Goal: Task Accomplishment & Management: Manage account settings

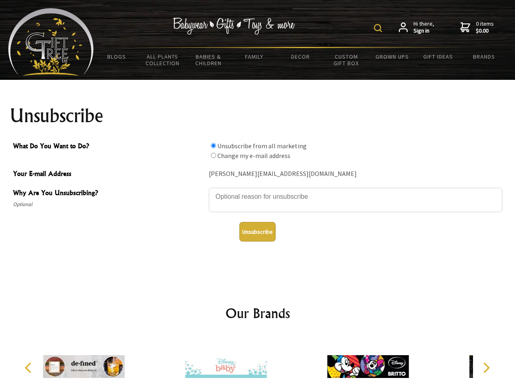
click at [379, 28] on img at bounding box center [378, 28] width 8 height 8
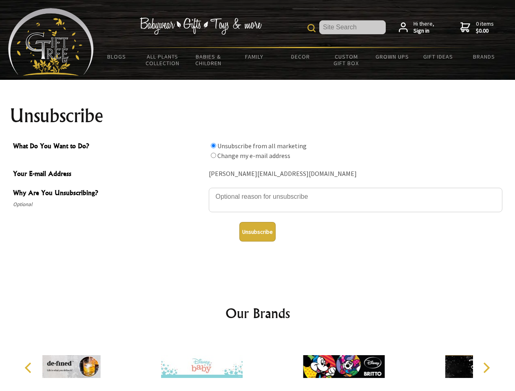
click at [258, 191] on textarea "Why Are You Unsubscribing?" at bounding box center [355, 200] width 293 height 24
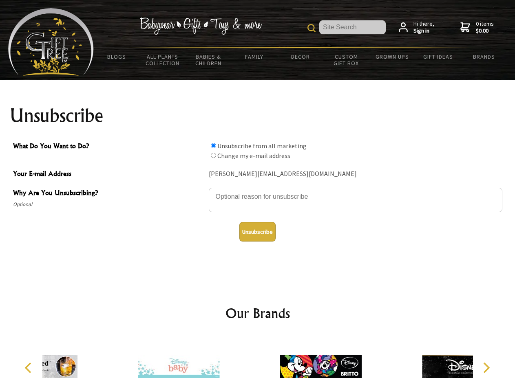
click at [213, 145] on input "What Do You Want to Do?" at bounding box center [213, 145] width 5 height 5
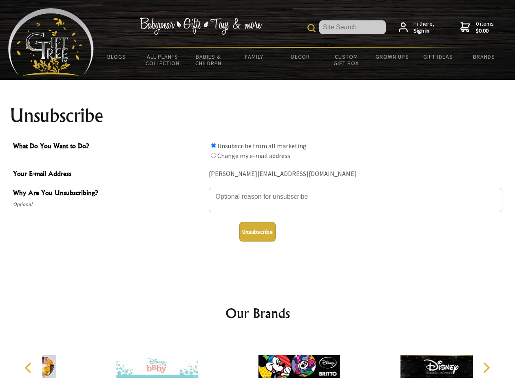
click at [213, 155] on input "What Do You Want to Do?" at bounding box center [213, 155] width 5 height 5
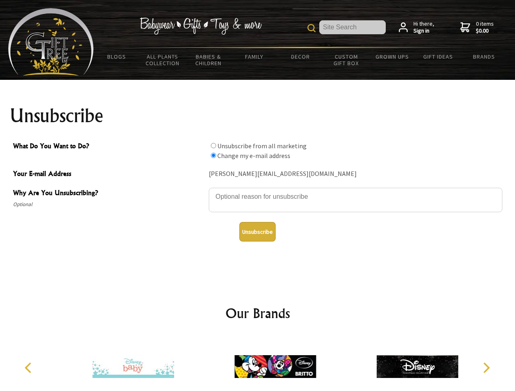
radio input "true"
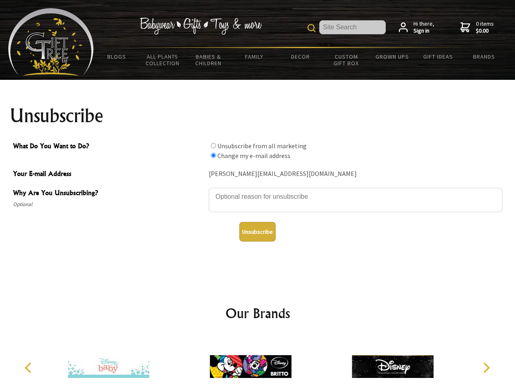
click at [257, 232] on button "Unsubscribe" at bounding box center [257, 232] width 36 height 20
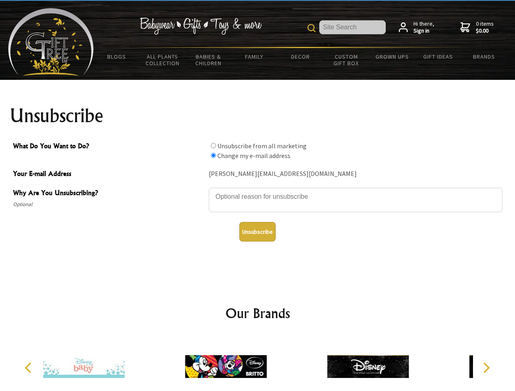
click at [29, 368] on icon "Previous" at bounding box center [29, 368] width 11 height 11
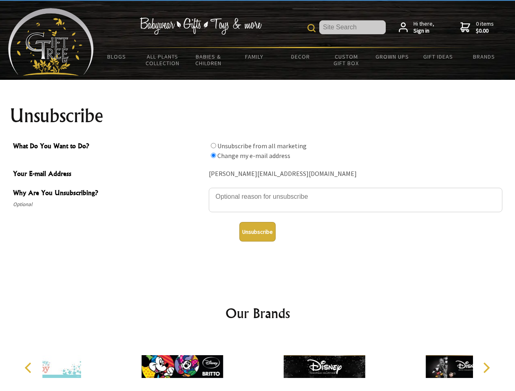
click at [486, 368] on icon "Next" at bounding box center [485, 368] width 11 height 11
